Goal: Information Seeking & Learning: Find specific fact

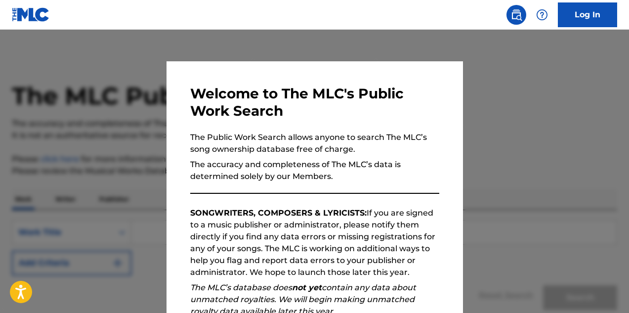
click at [356, 193] on hr at bounding box center [314, 193] width 249 height 1
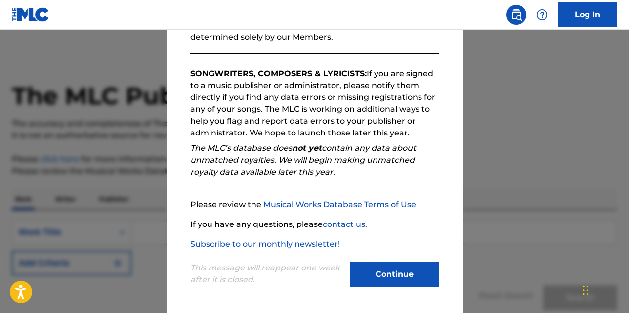
click at [383, 272] on button "Continue" at bounding box center [394, 274] width 89 height 25
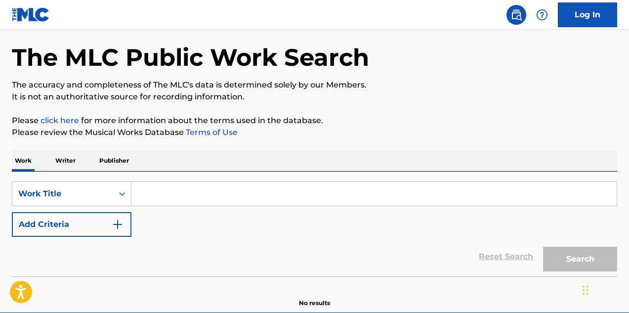
scroll to position [40, 0]
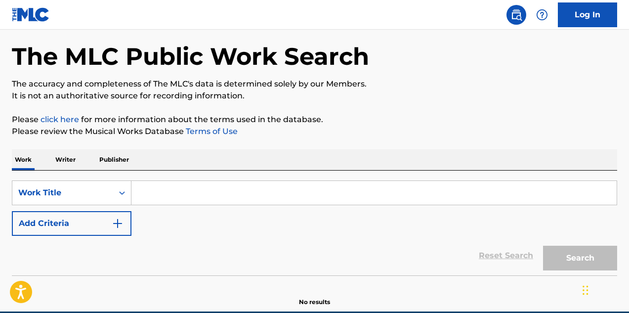
click at [67, 163] on p "Writer" at bounding box center [65, 159] width 26 height 21
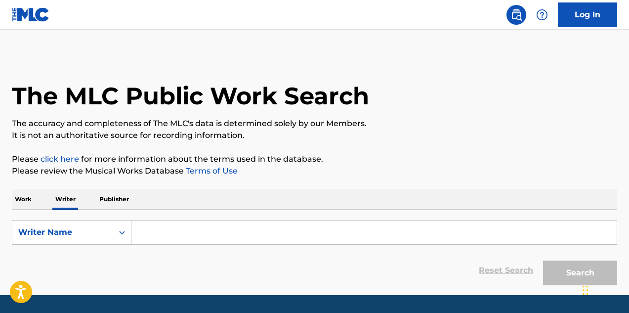
click at [156, 252] on div "Reset Search Search" at bounding box center [314, 270] width 605 height 40
click at [158, 228] on input "Search Form" at bounding box center [373, 232] width 485 height 24
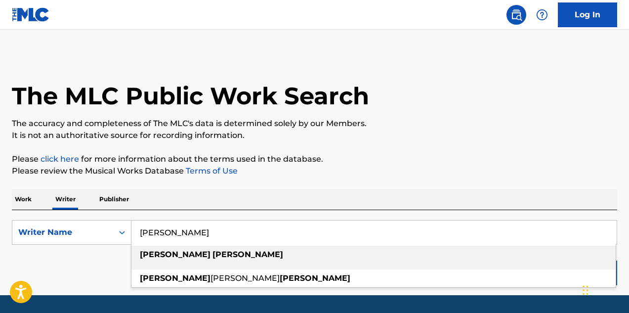
click at [212, 252] on strong "[PERSON_NAME]" at bounding box center [247, 253] width 71 height 9
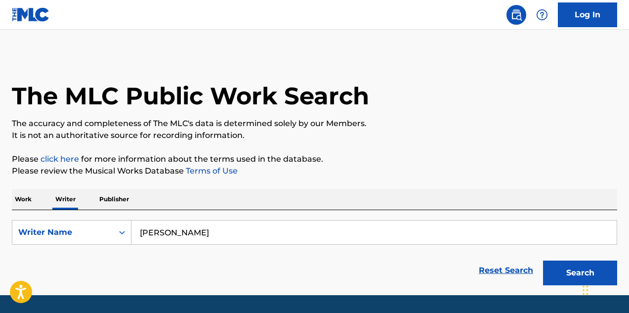
click at [563, 268] on button "Search" at bounding box center [580, 272] width 74 height 25
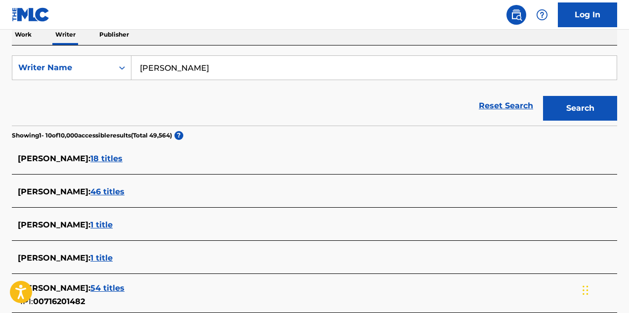
scroll to position [164, 0]
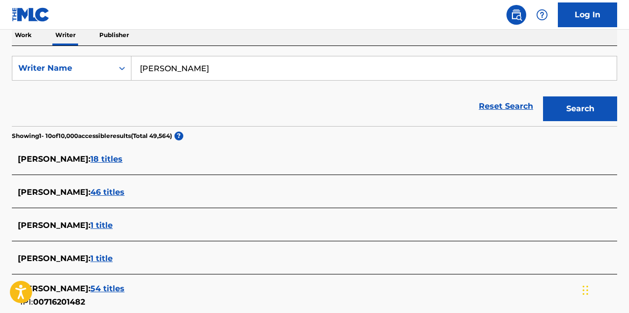
click at [116, 160] on span "18 titles" at bounding box center [106, 158] width 32 height 9
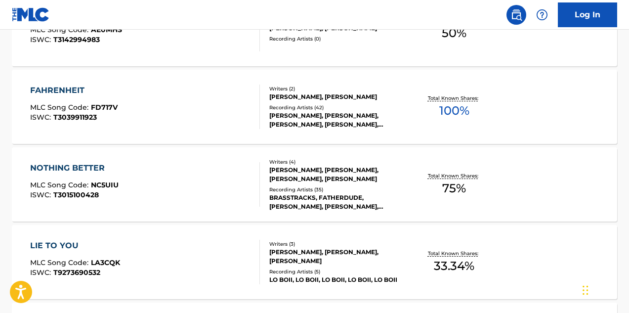
scroll to position [0, 0]
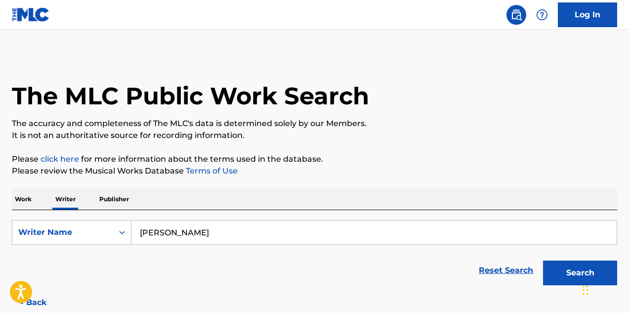
click at [175, 242] on input "[PERSON_NAME]" at bounding box center [373, 232] width 485 height 24
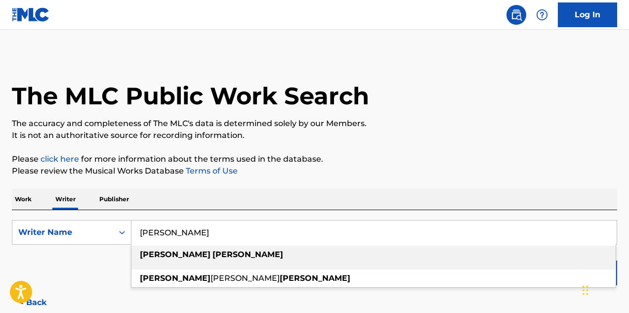
click at [175, 237] on input "[PERSON_NAME]" at bounding box center [373, 232] width 485 height 24
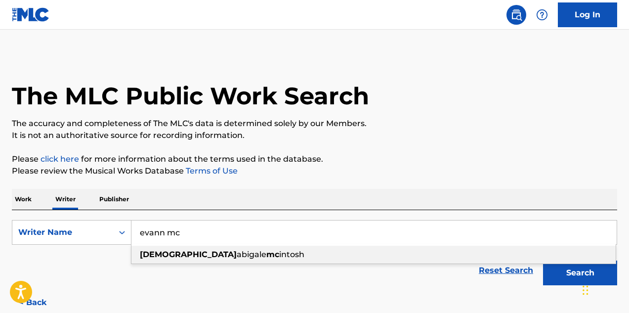
click at [237, 257] on span "abigale" at bounding box center [252, 253] width 30 height 9
type input "[PERSON_NAME] [PERSON_NAME]"
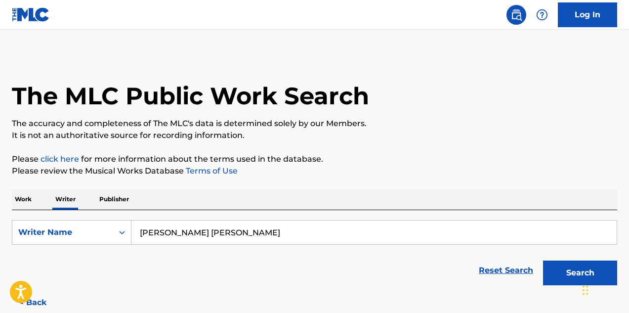
click at [550, 271] on button "Search" at bounding box center [580, 272] width 74 height 25
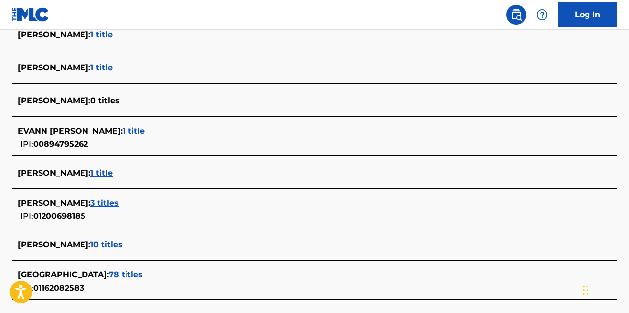
scroll to position [289, 0]
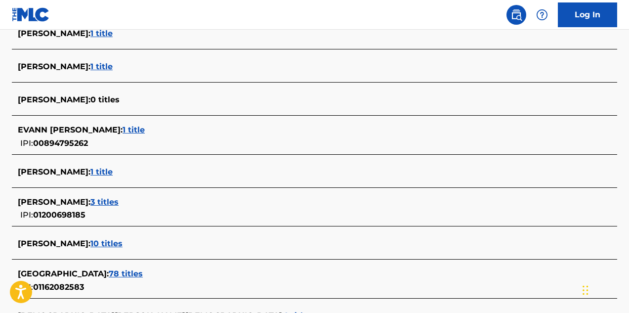
click at [142, 130] on span "1 title" at bounding box center [133, 129] width 22 height 9
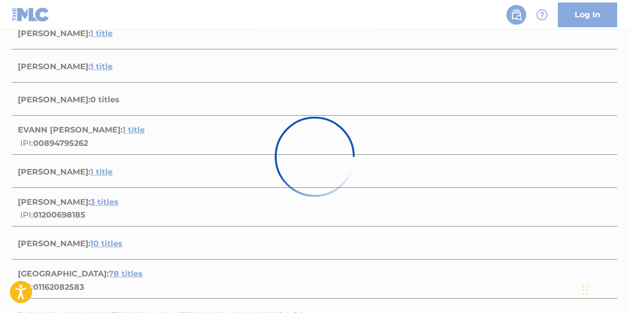
scroll to position [194, 0]
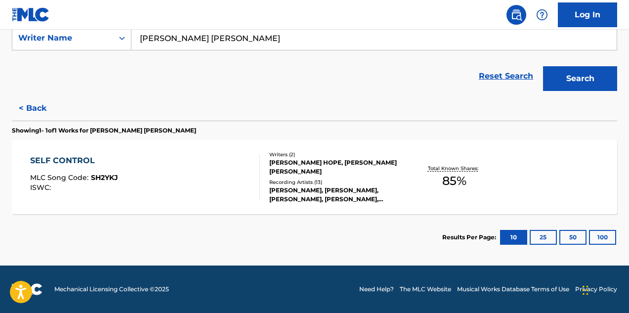
click at [159, 195] on div "SELF CONTROL MLC Song Code : SH2YKJ ISWC :" at bounding box center [145, 177] width 230 height 44
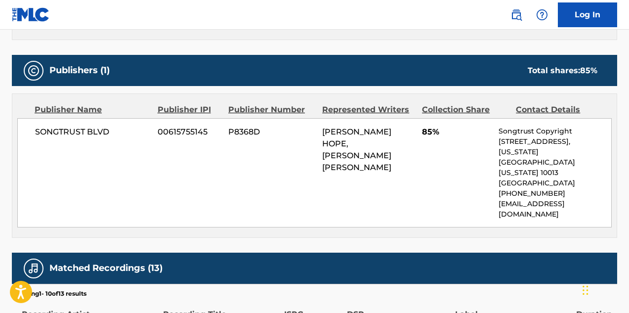
scroll to position [410, 0]
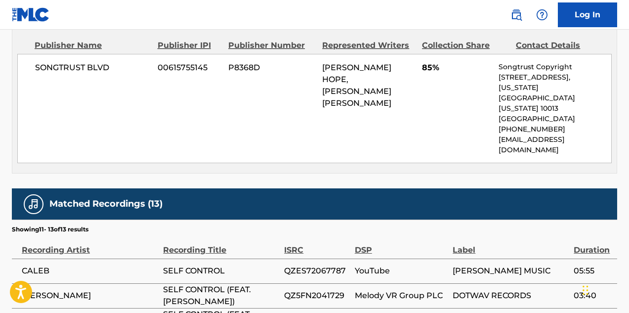
scroll to position [563, 0]
